Goal: Find specific page/section: Find specific page/section

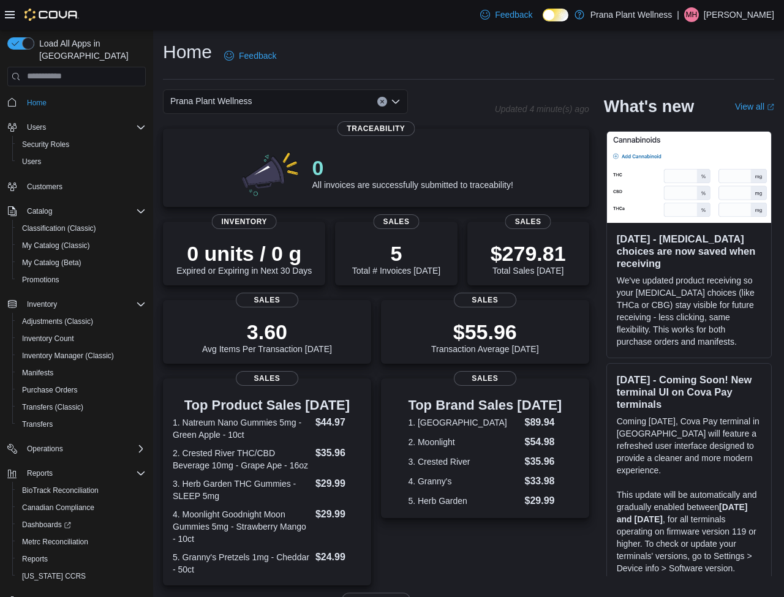
click at [360, 94] on div "Prana Plant Wellness" at bounding box center [285, 101] width 245 height 25
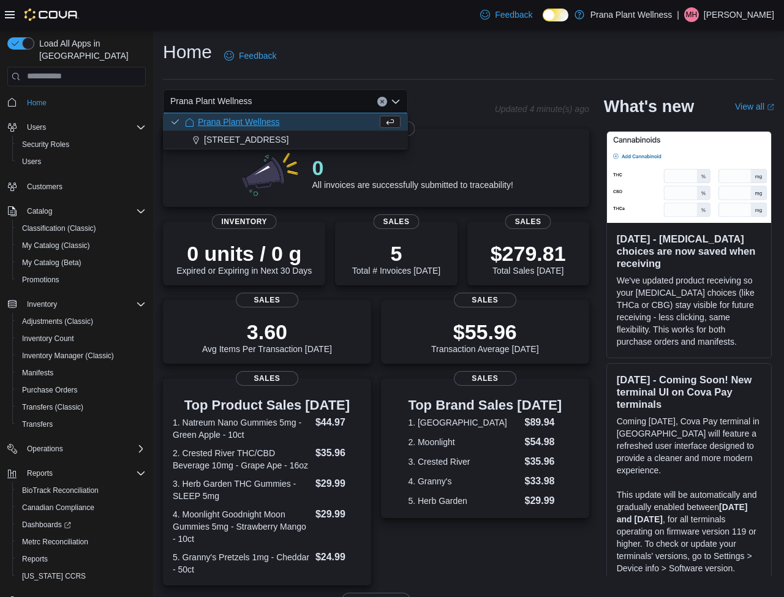
click at [286, 118] on div "Prana Plant Wellness" at bounding box center [281, 122] width 192 height 12
